Goal: Book appointment/travel/reservation

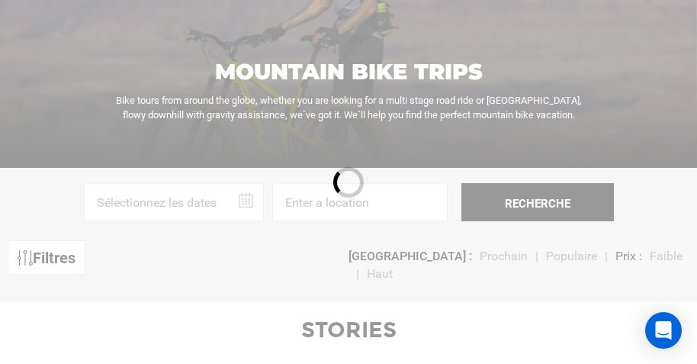
scroll to position [229, 0]
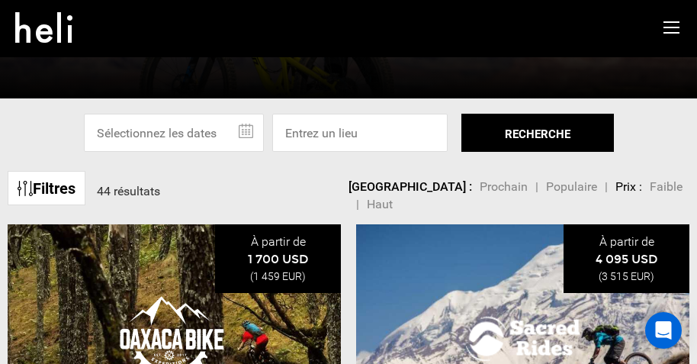
scroll to position [229, 0]
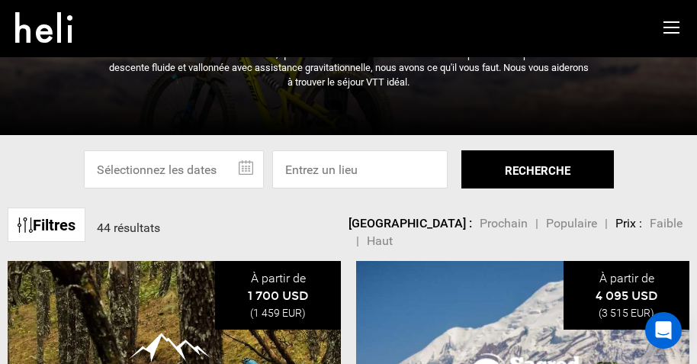
click at [124, 172] on input "text" at bounding box center [174, 169] width 180 height 38
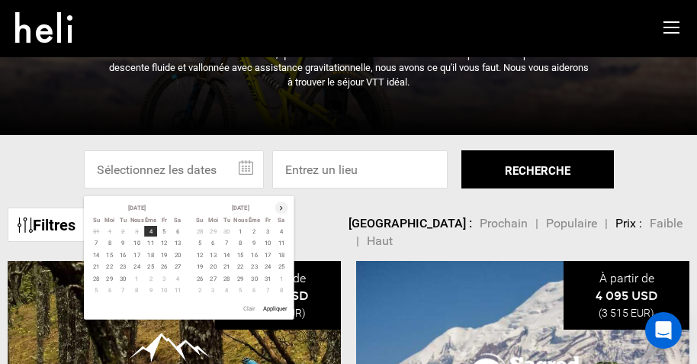
click at [281, 209] on th at bounding box center [282, 206] width 14 height 11
click at [281, 207] on th at bounding box center [282, 206] width 14 height 11
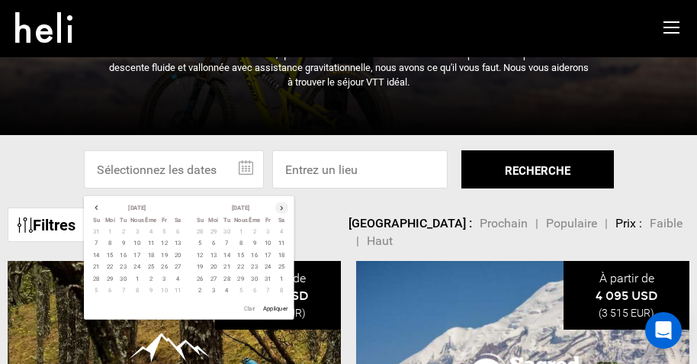
click at [283, 207] on th at bounding box center [282, 206] width 14 height 11
click at [282, 206] on th at bounding box center [282, 206] width 14 height 11
click at [335, 211] on div "Filtres 44 résultats [GEOGRAPHIC_DATA] par" at bounding box center [347, 223] width 678 height 46
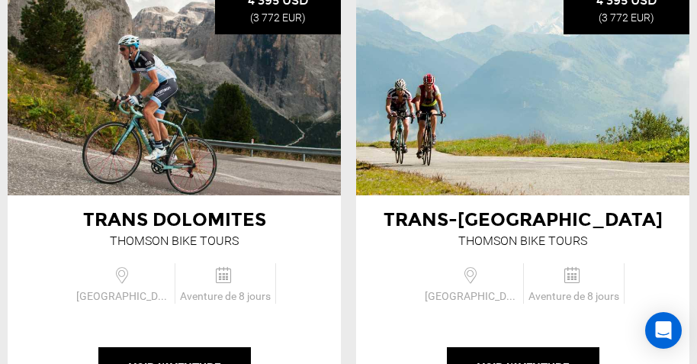
scroll to position [4501, 0]
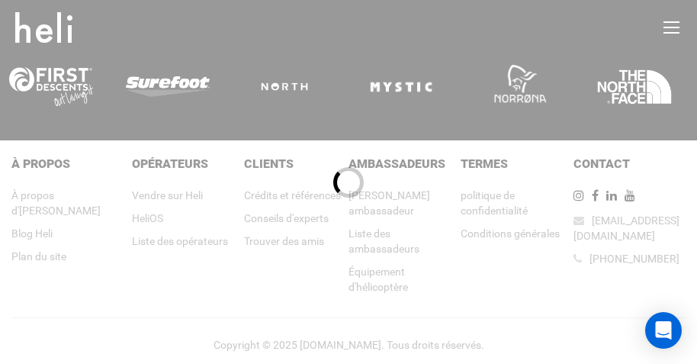
scroll to position [229, 0]
